Goal: Information Seeking & Learning: Compare options

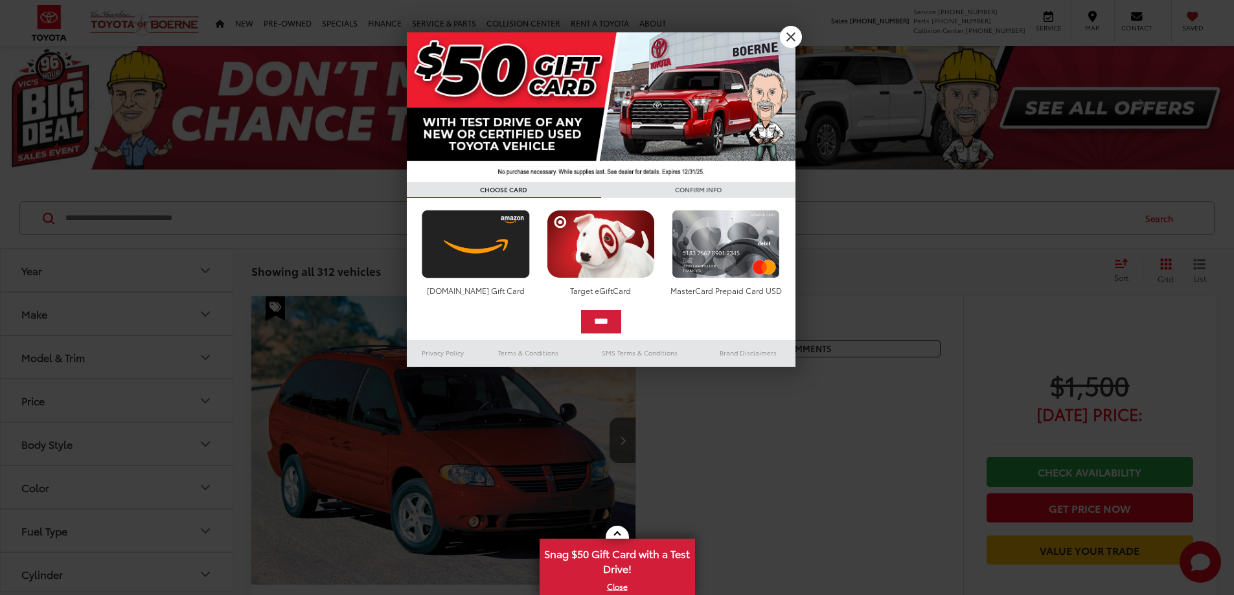
click at [206, 359] on div at bounding box center [617, 297] width 1234 height 595
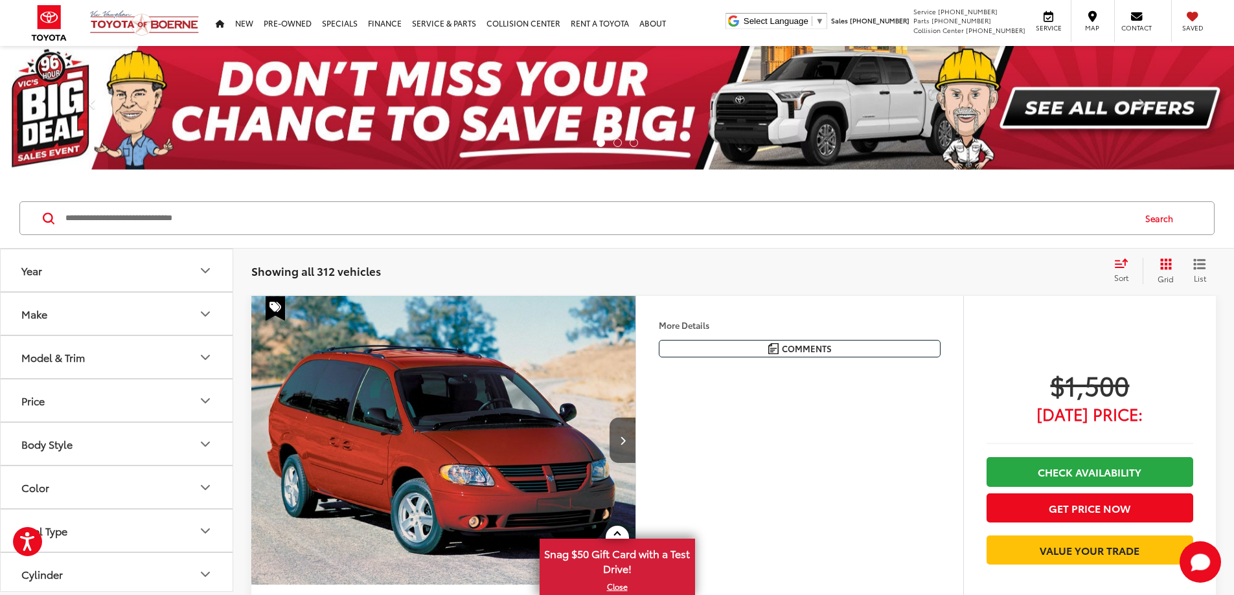
click at [217, 352] on button "Model & Trim" at bounding box center [117, 357] width 233 height 42
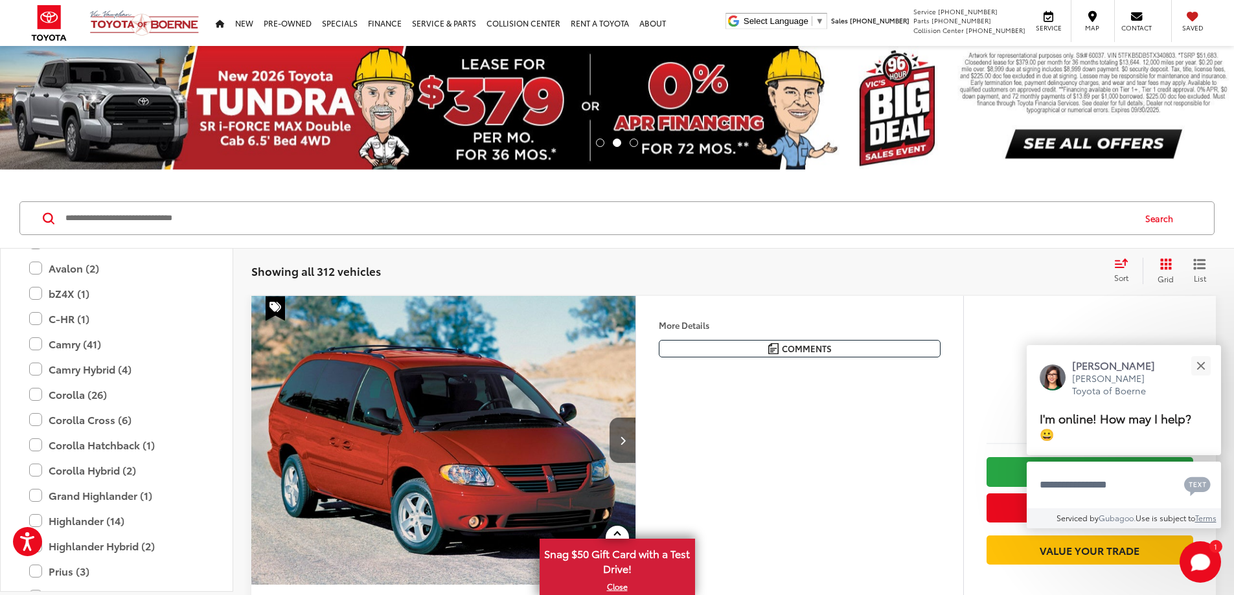
scroll to position [2397, 0]
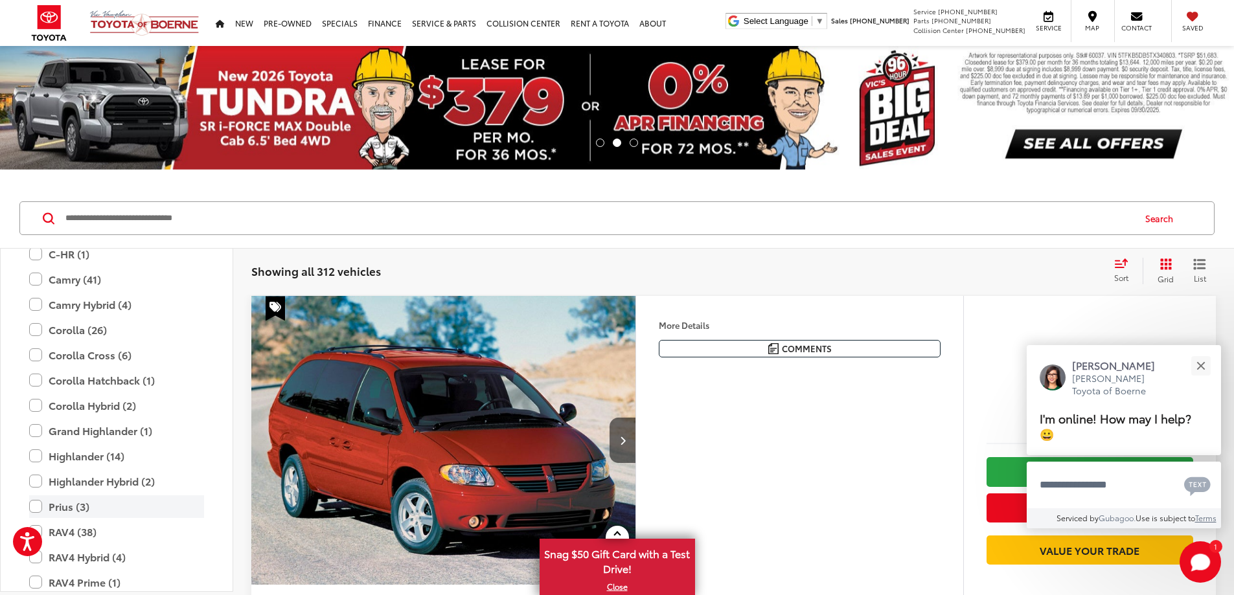
click at [34, 509] on label "Prius (3)" at bounding box center [116, 507] width 175 height 23
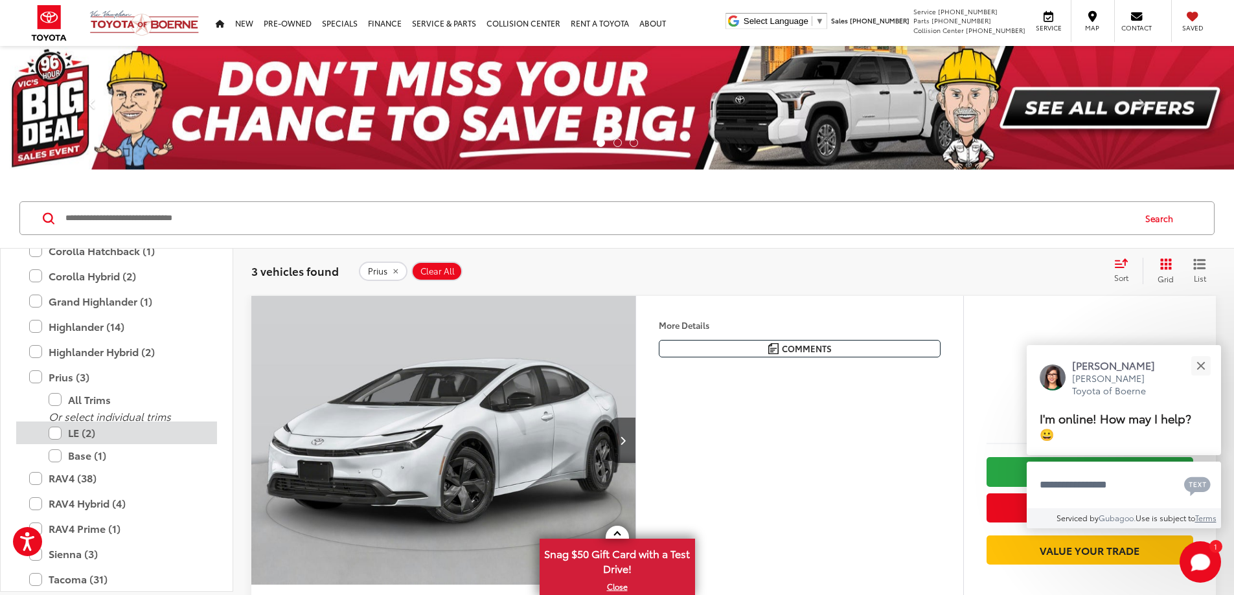
click at [56, 433] on label "LE (2)" at bounding box center [126, 433] width 155 height 23
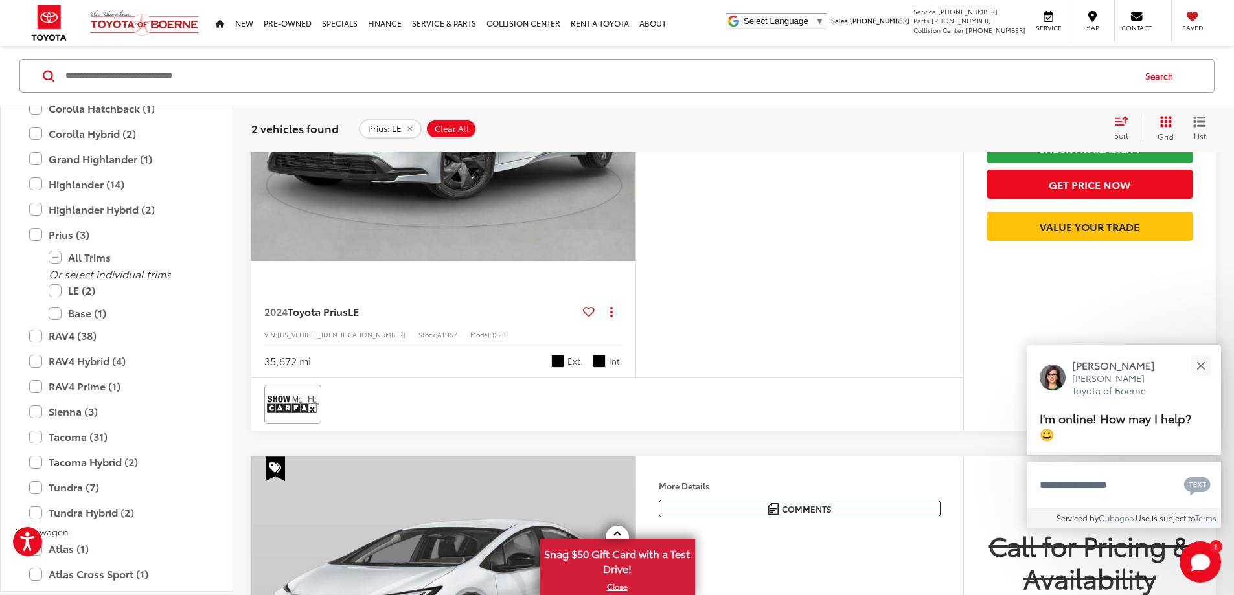
scroll to position [583, 0]
